Goal: Information Seeking & Learning: Learn about a topic

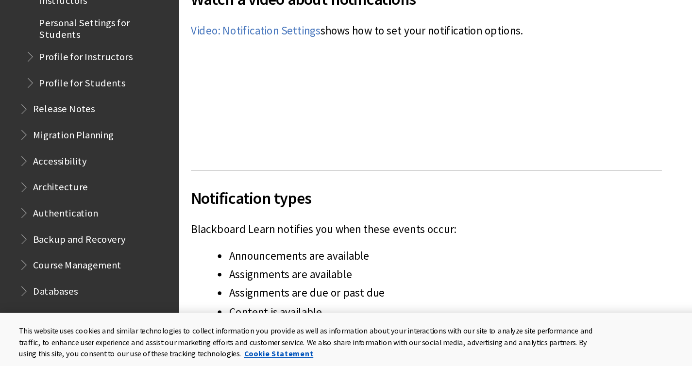
scroll to position [490, 0]
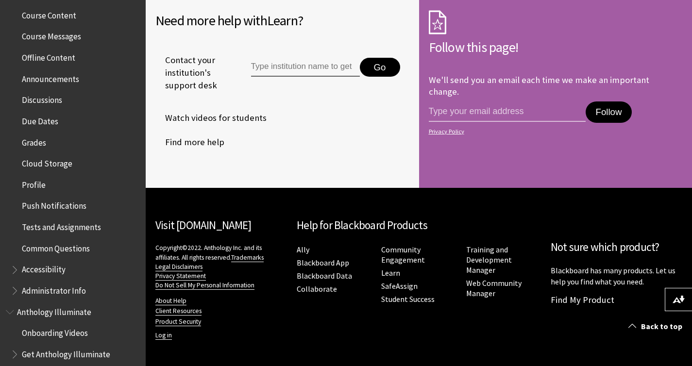
scroll to position [323, 0]
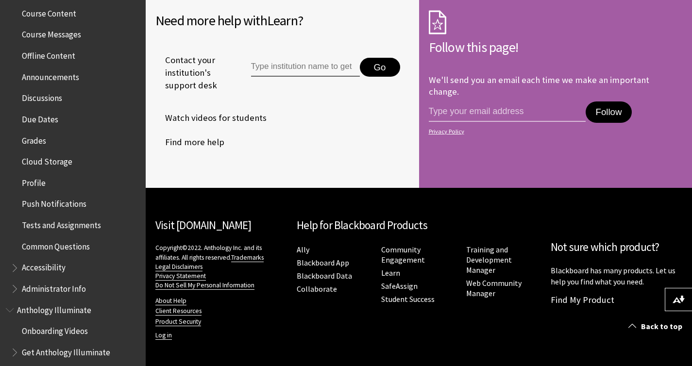
click at [68, 201] on span "Push Notifications" at bounding box center [54, 202] width 65 height 13
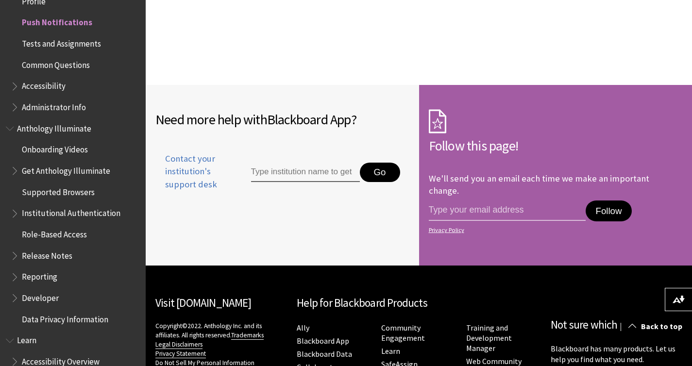
scroll to position [1474, 0]
